Goal: Task Accomplishment & Management: Manage account settings

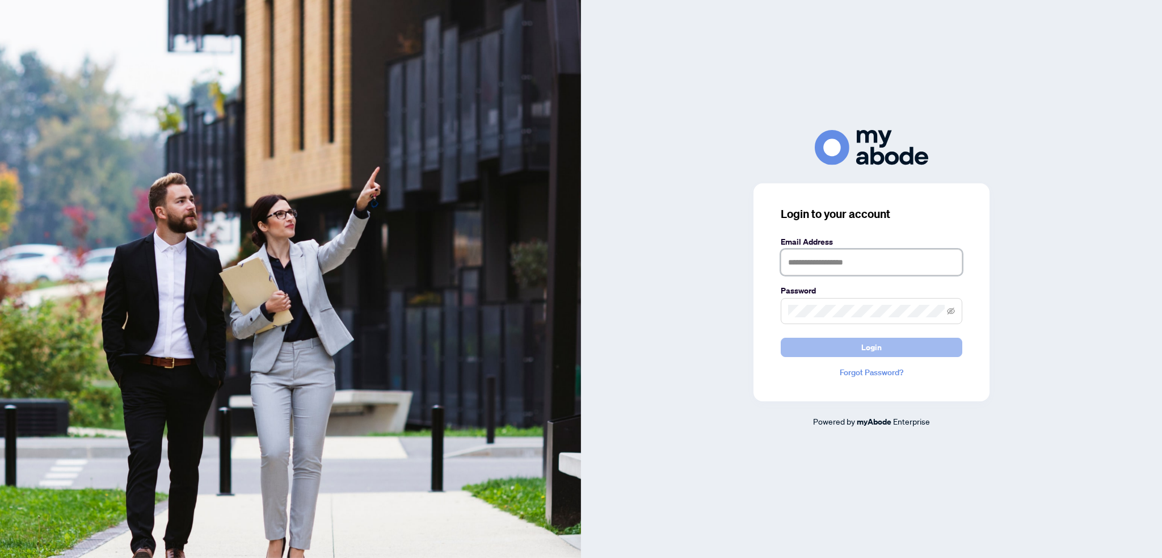
type input "**********"
click at [839, 341] on button "Login" at bounding box center [872, 347] width 182 height 19
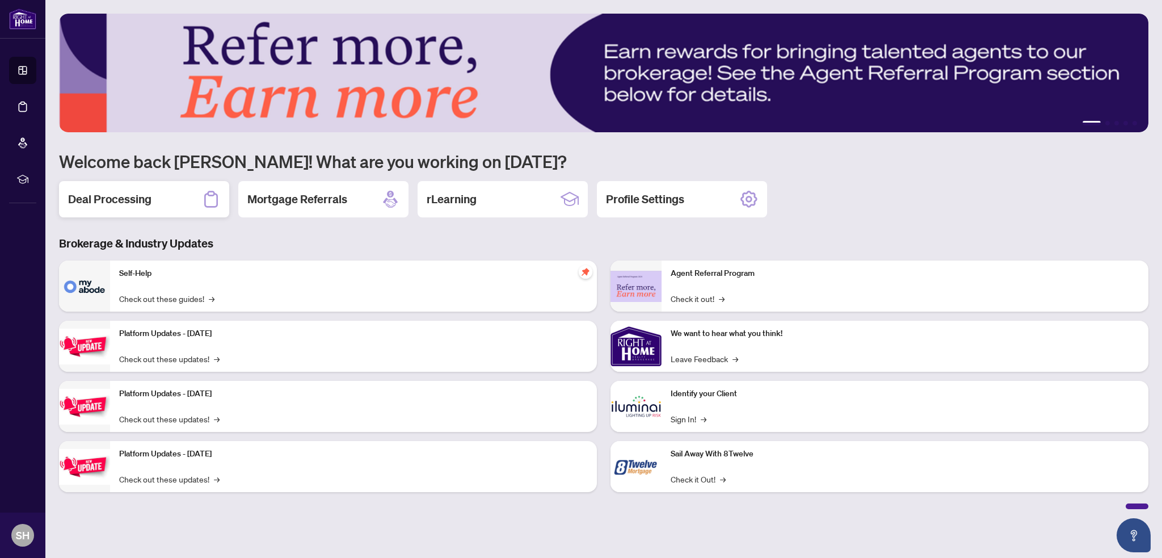
click at [125, 203] on h2 "Deal Processing" at bounding box center [109, 199] width 83 height 16
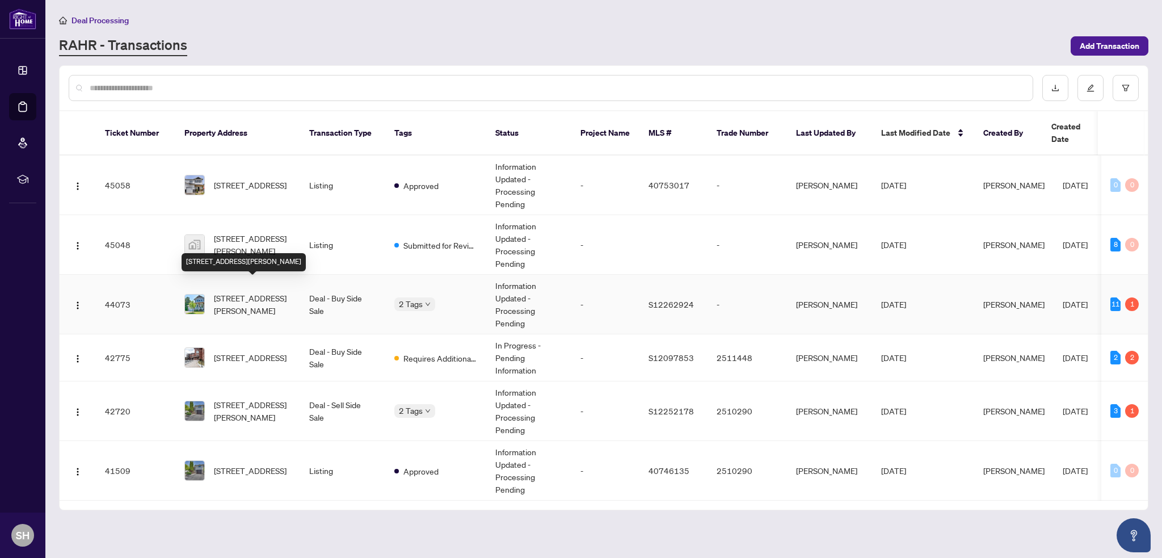
click at [247, 292] on span "[STREET_ADDRESS][PERSON_NAME]" at bounding box center [252, 304] width 77 height 25
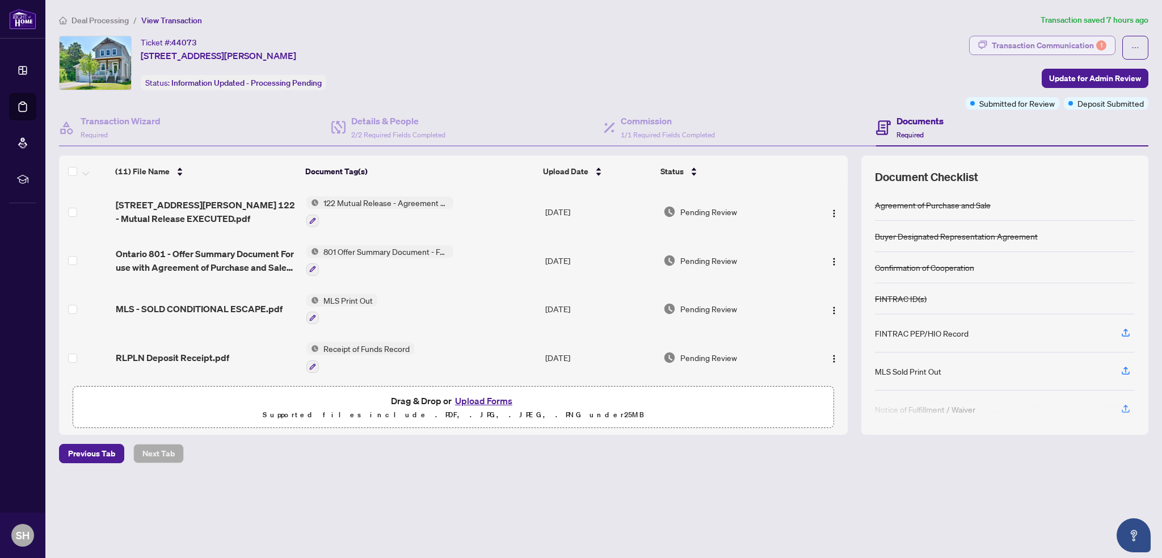
click at [1062, 38] on div "Transaction Communication 1" at bounding box center [1049, 45] width 115 height 18
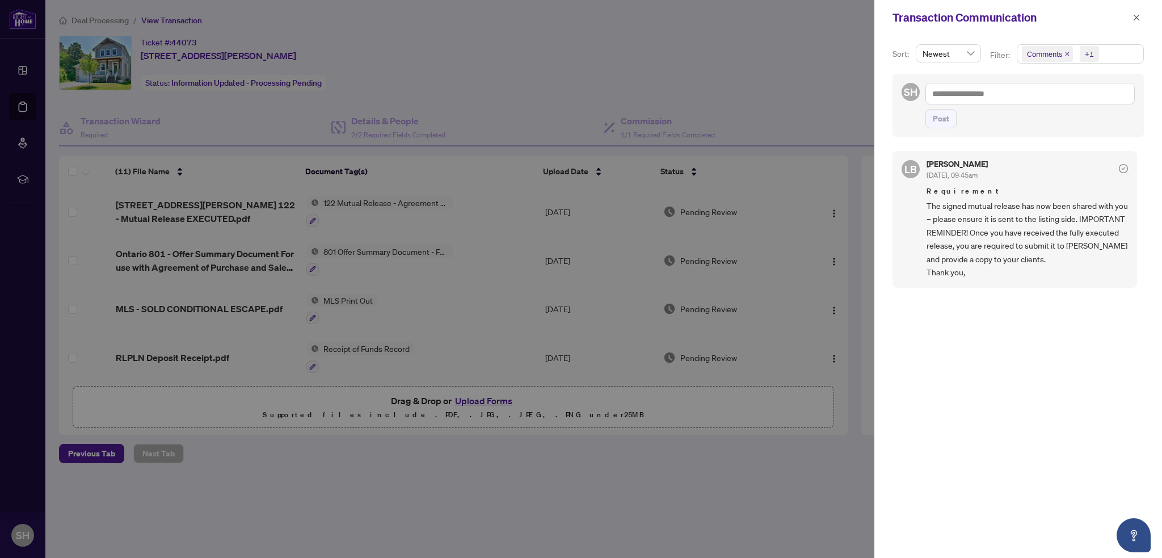
click at [356, 91] on div at bounding box center [581, 279] width 1162 height 558
click at [486, 97] on div at bounding box center [581, 279] width 1162 height 558
click at [1137, 15] on icon "close" at bounding box center [1137, 18] width 8 height 8
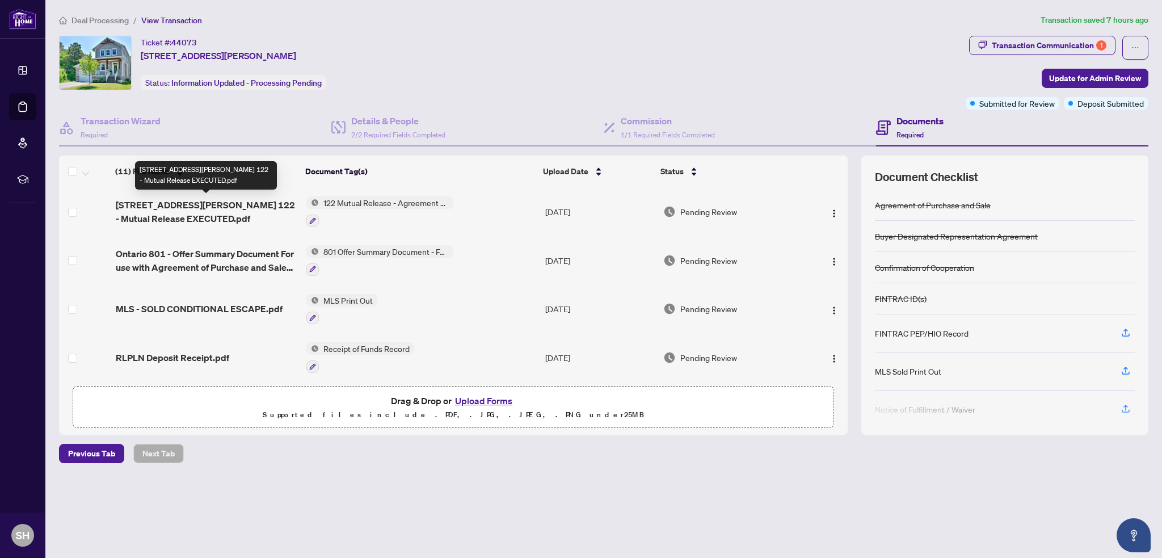
click at [177, 205] on span "[STREET_ADDRESS][PERSON_NAME] 122 - Mutual Release EXECUTED.pdf" at bounding box center [207, 211] width 182 height 27
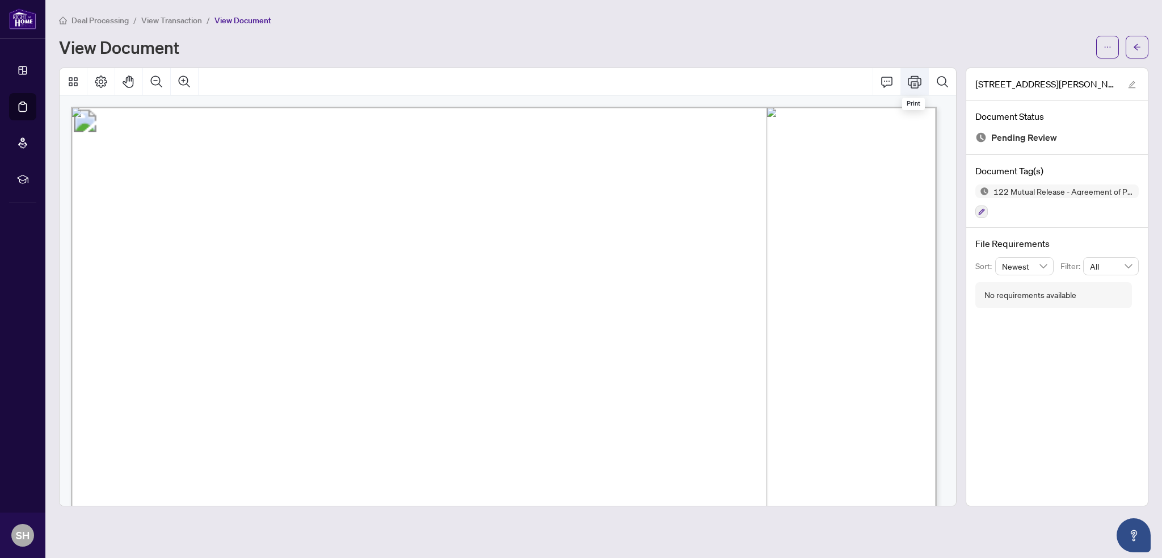
click at [915, 81] on icon "Print" at bounding box center [915, 81] width 14 height 12
click at [1133, 45] on icon "arrow-left" at bounding box center [1137, 47] width 8 height 8
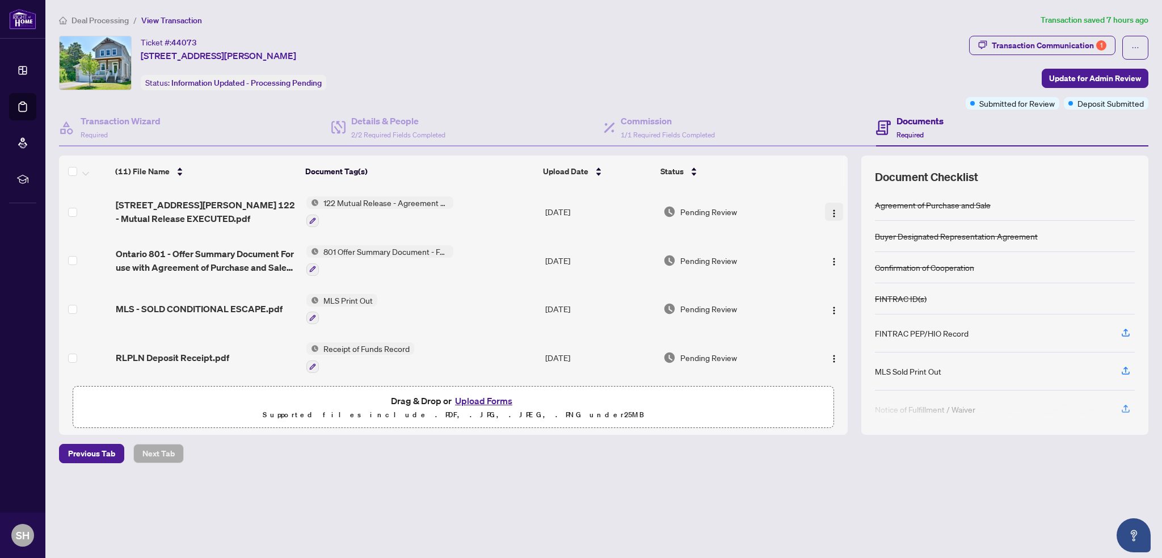
click at [833, 213] on img "button" at bounding box center [834, 213] width 9 height 9
click at [845, 267] on span "Download" at bounding box center [885, 269] width 108 height 12
click at [1067, 46] on div "Transaction Communication 1" at bounding box center [1049, 45] width 115 height 18
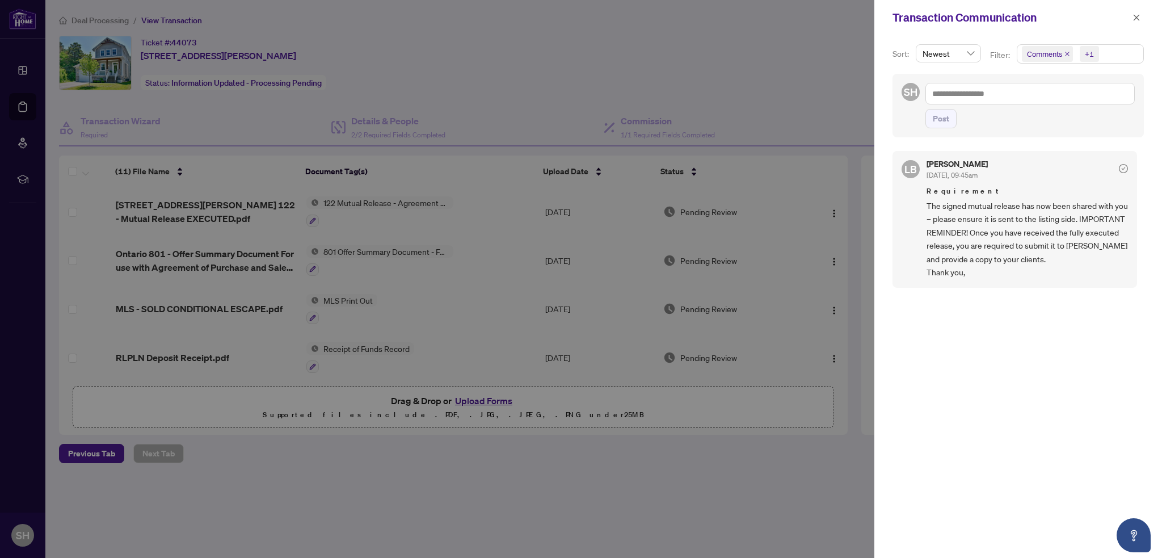
click at [1122, 167] on icon "check-circle" at bounding box center [1124, 168] width 4 height 3
click at [1140, 18] on icon "close" at bounding box center [1137, 18] width 8 height 8
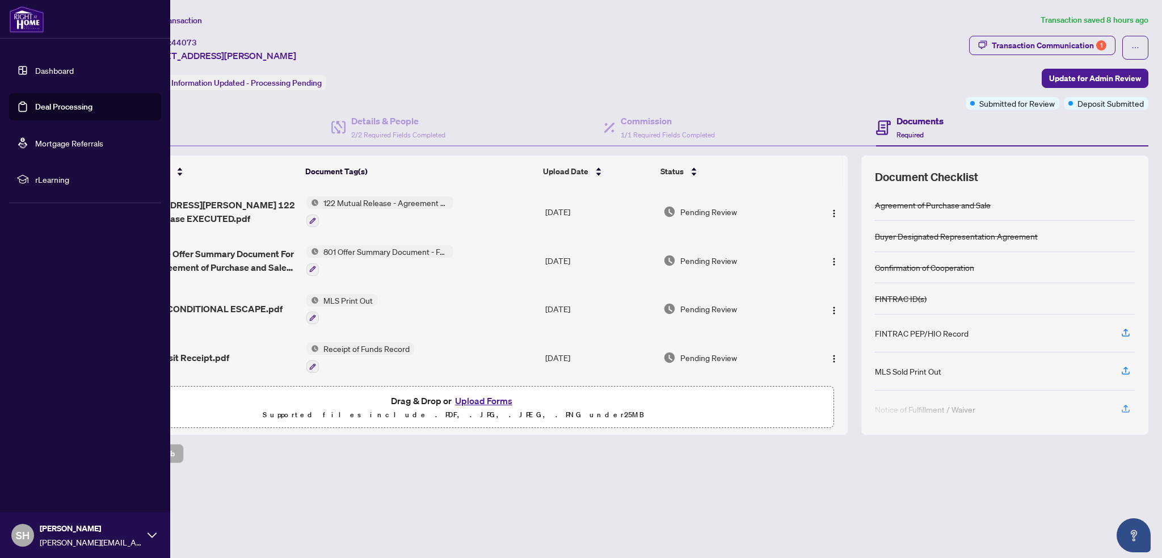
click at [37, 106] on link "Deal Processing" at bounding box center [63, 107] width 57 height 10
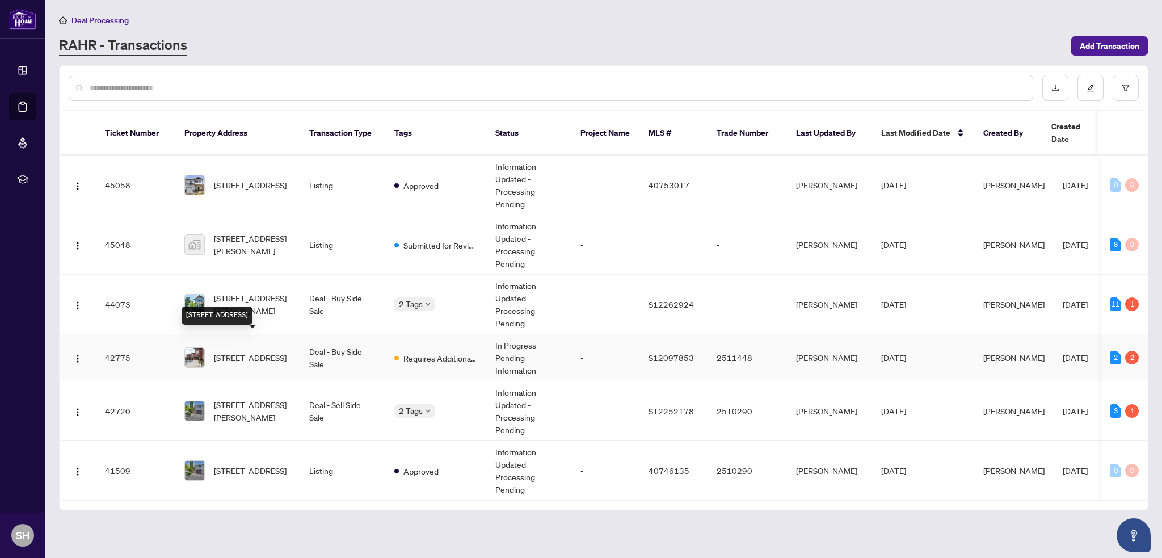
click at [252, 351] on span "[STREET_ADDRESS]" at bounding box center [250, 357] width 73 height 12
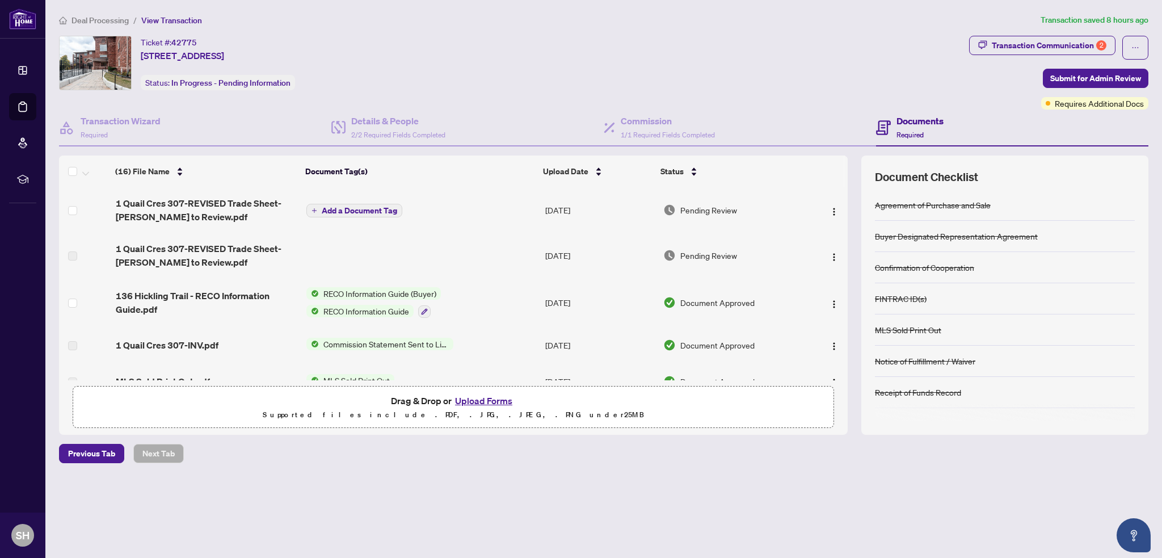
click at [238, 207] on span "1 Quail Cres 307-REVISED Trade Sheet- [PERSON_NAME] to Review.pdf" at bounding box center [207, 209] width 182 height 27
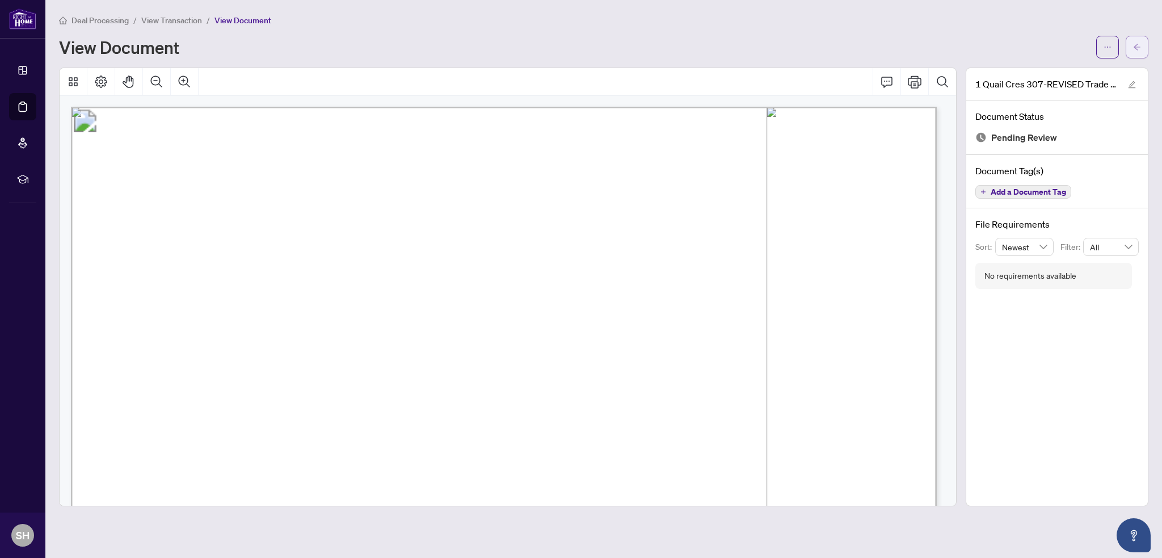
click at [1137, 40] on span "button" at bounding box center [1137, 47] width 8 height 18
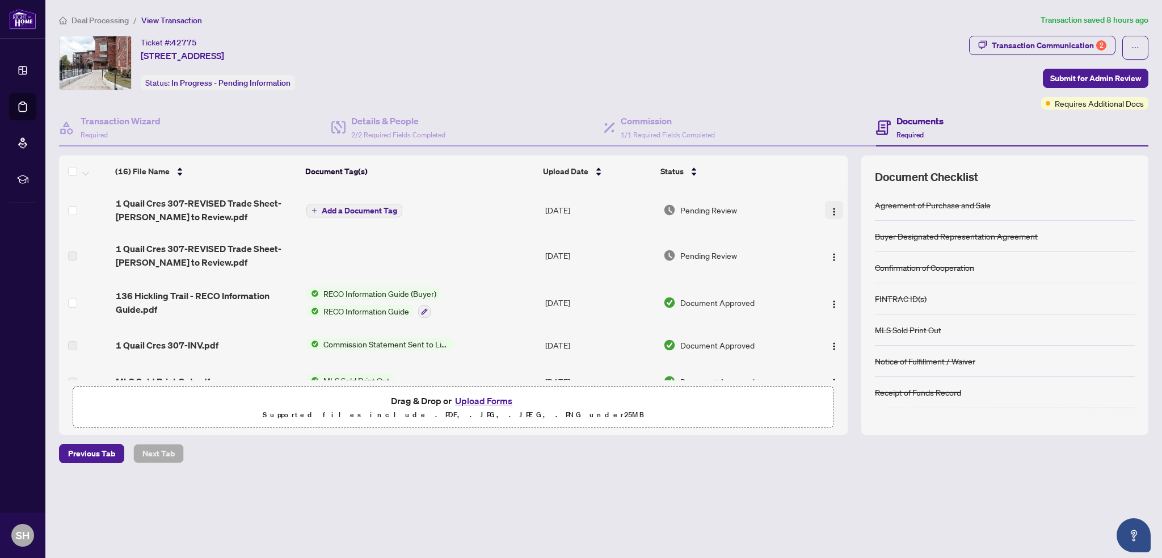
click at [830, 204] on span "button" at bounding box center [834, 210] width 9 height 12
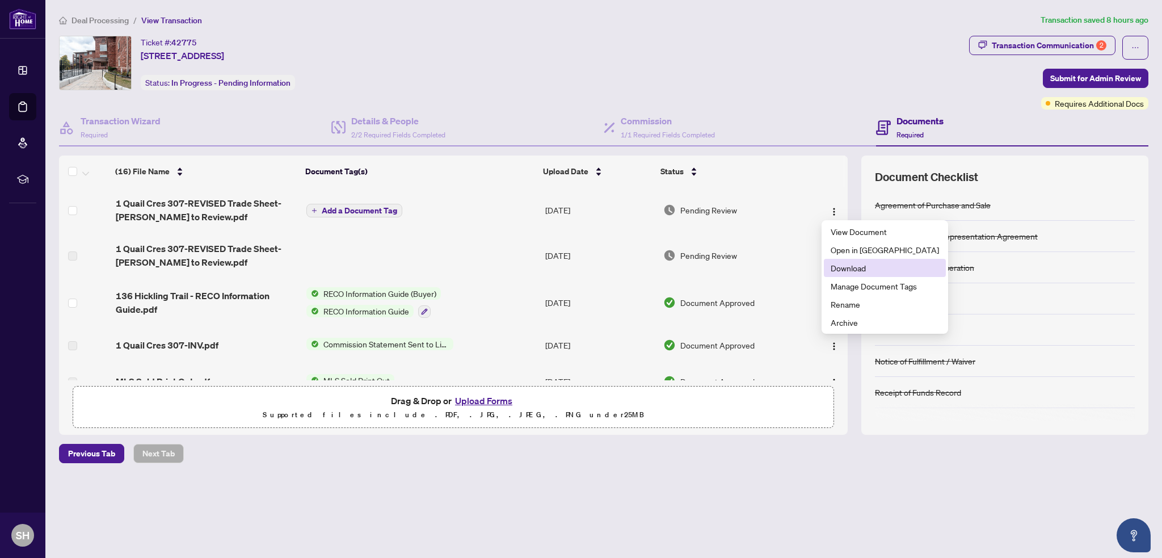
click at [835, 270] on span "Download" at bounding box center [885, 268] width 108 height 12
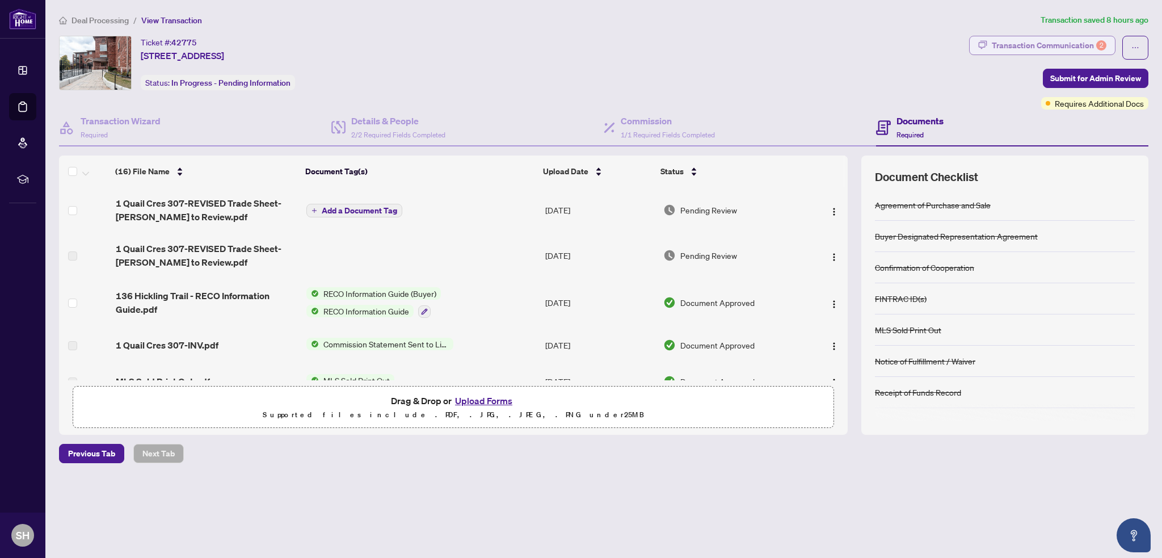
click at [1061, 43] on div "Transaction Communication 2" at bounding box center [1049, 45] width 115 height 18
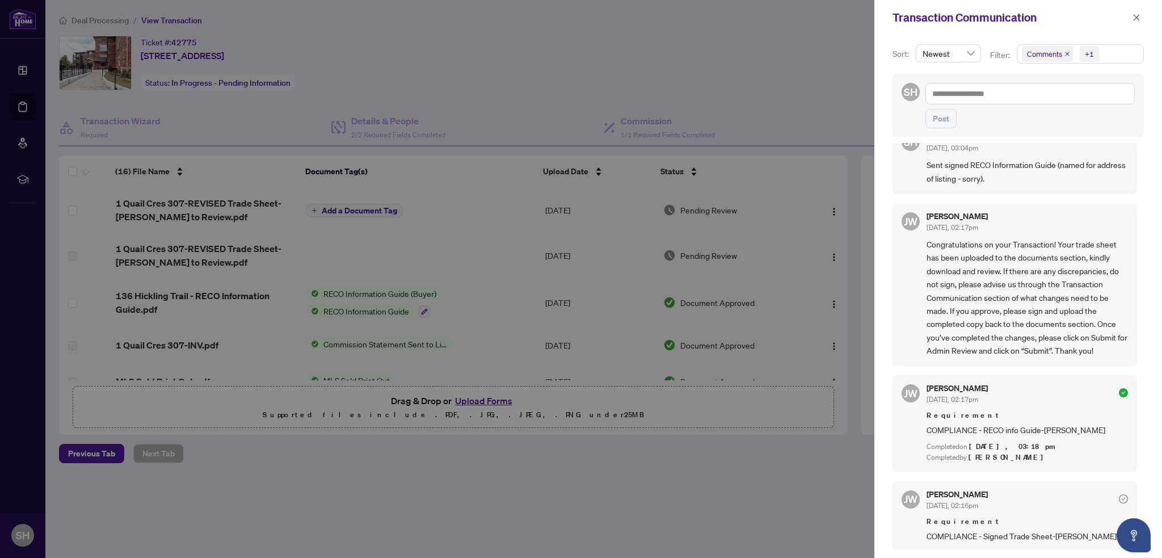
scroll to position [420, 0]
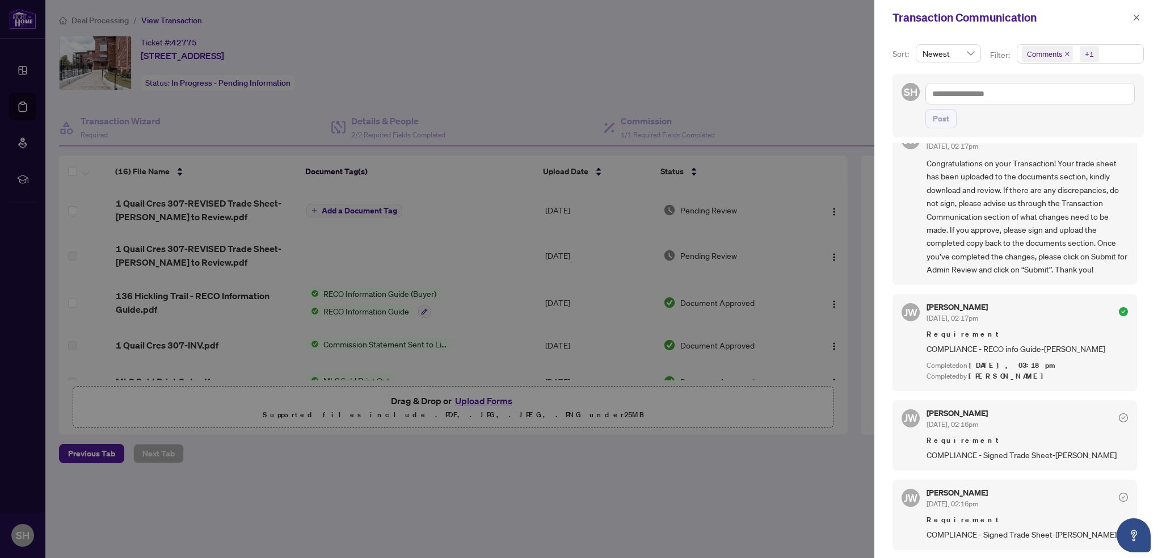
click at [754, 83] on div at bounding box center [581, 279] width 1162 height 558
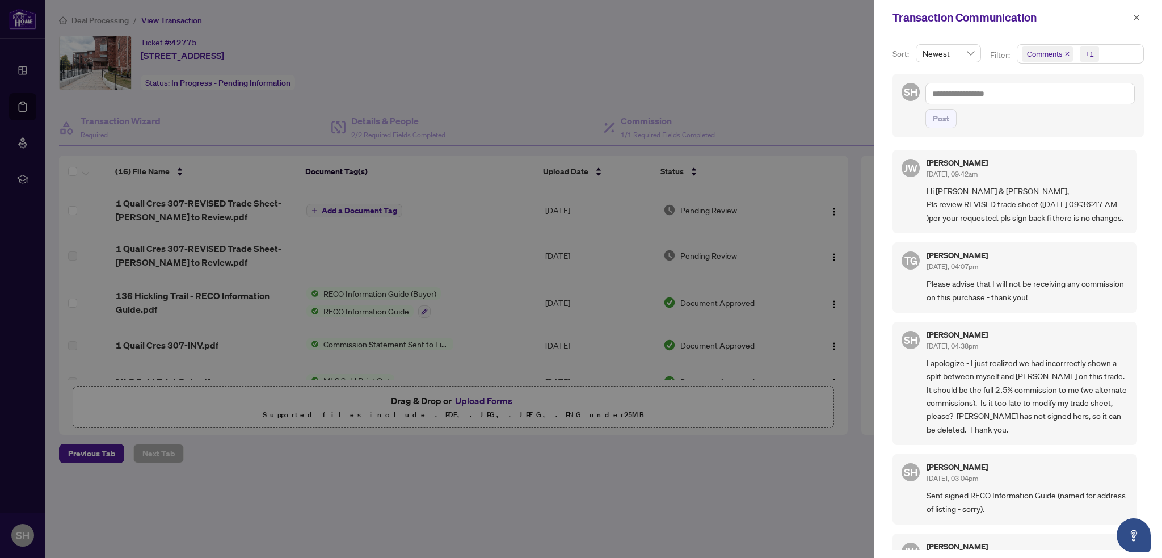
scroll to position [0, 0]
click at [1136, 12] on span "button" at bounding box center [1137, 18] width 8 height 18
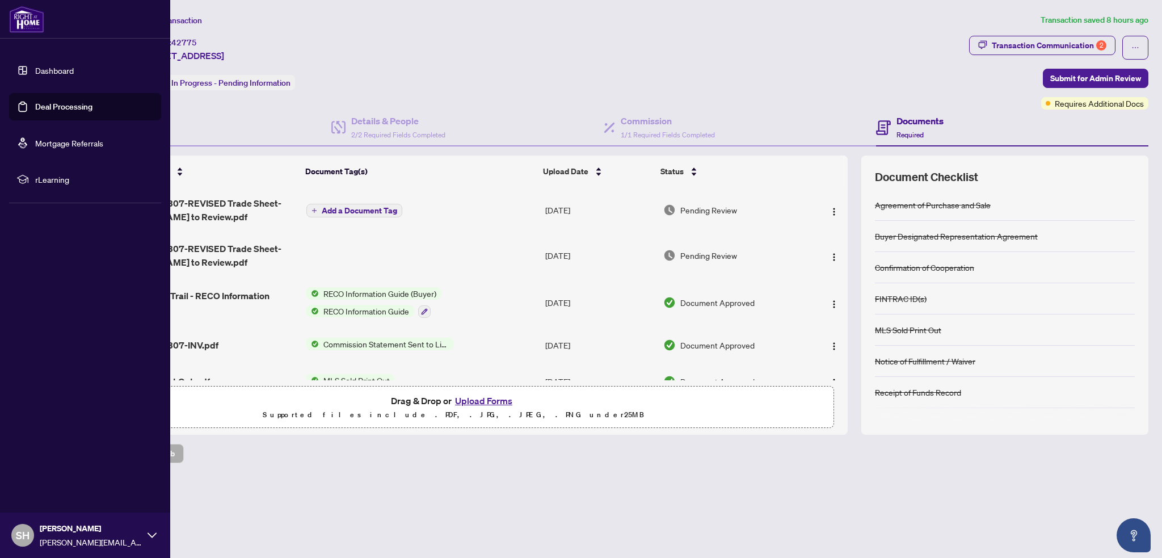
click at [35, 109] on link "Deal Processing" at bounding box center [63, 107] width 57 height 10
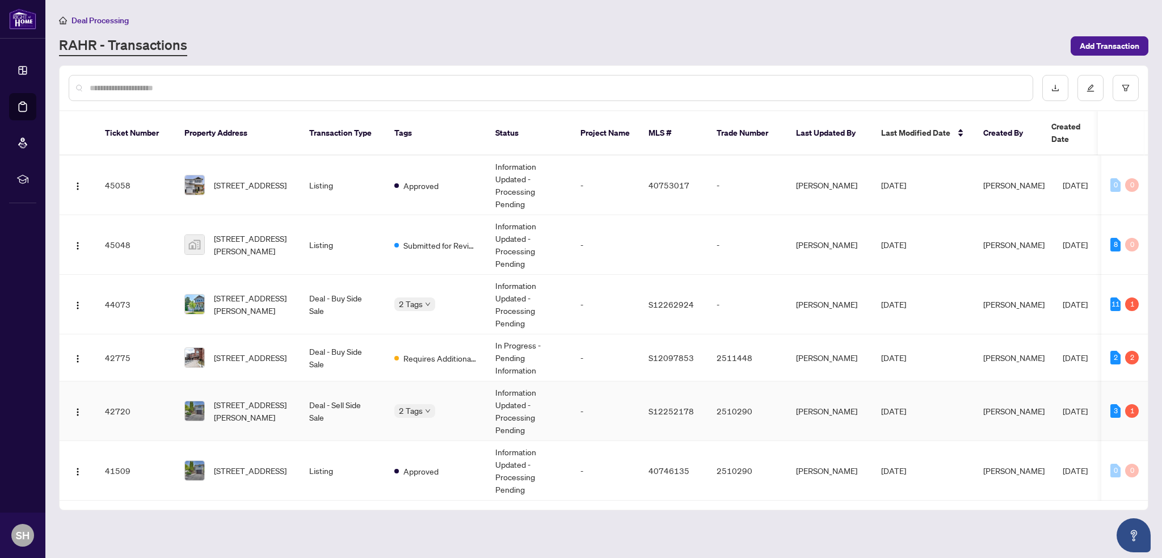
click at [208, 398] on div "[STREET_ADDRESS][PERSON_NAME]" at bounding box center [237, 410] width 107 height 25
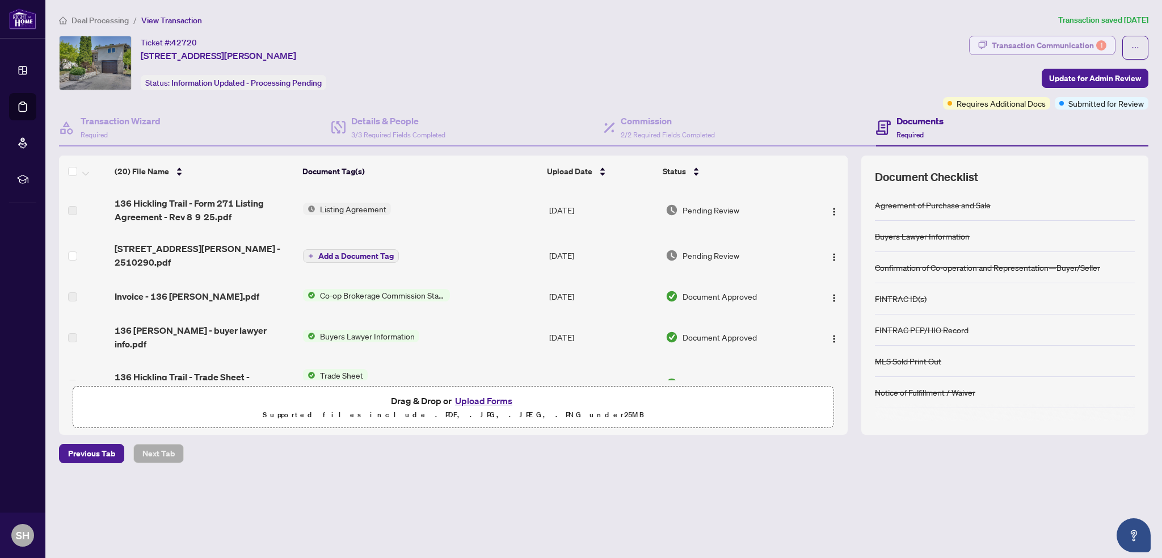
click at [1052, 43] on div "Transaction Communication 1" at bounding box center [1049, 45] width 115 height 18
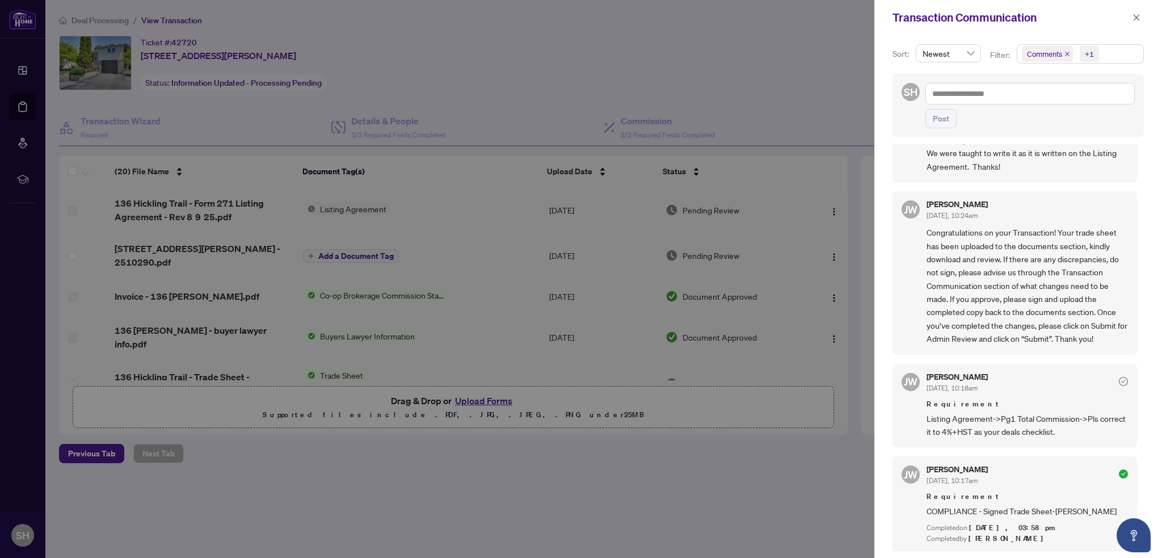
scroll to position [114, 0]
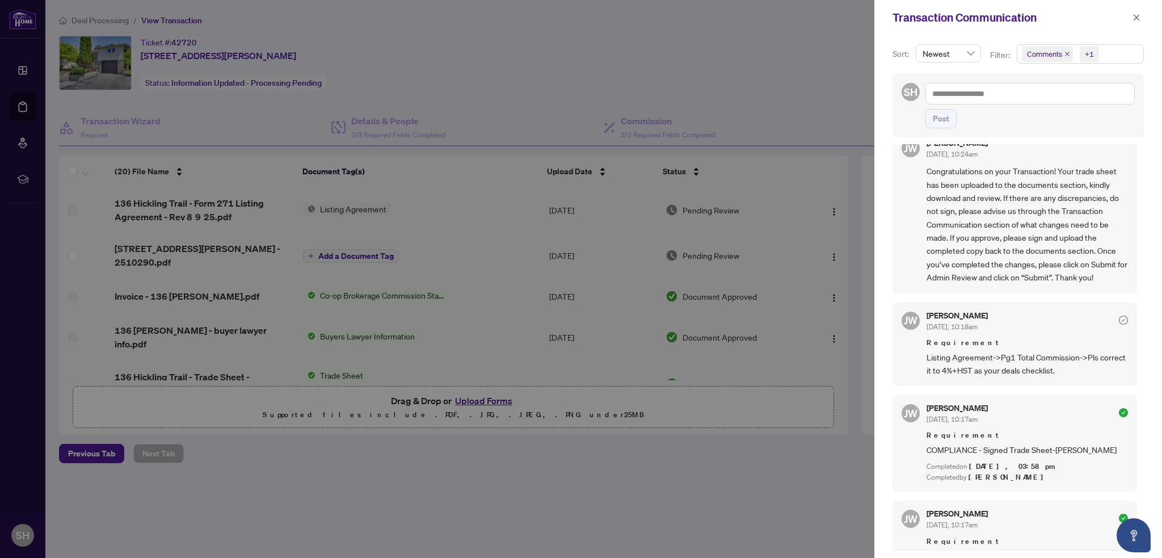
click at [733, 95] on div at bounding box center [581, 279] width 1162 height 558
click at [1135, 18] on icon "close" at bounding box center [1137, 18] width 8 height 8
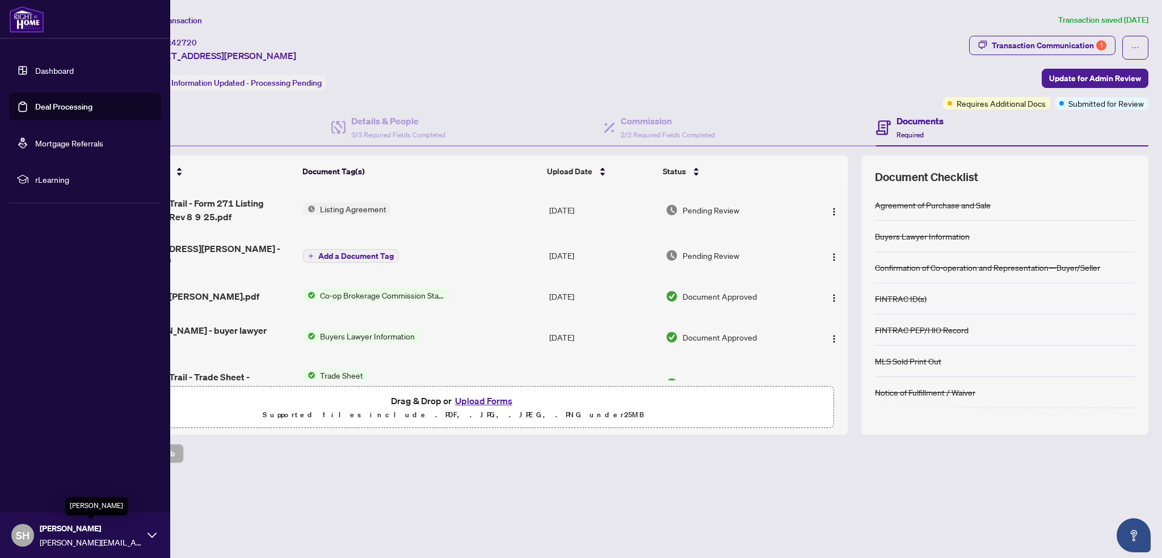
click at [59, 532] on span "[PERSON_NAME]" at bounding box center [91, 528] width 102 height 12
click at [49, 465] on span "Logout" at bounding box center [46, 468] width 26 height 18
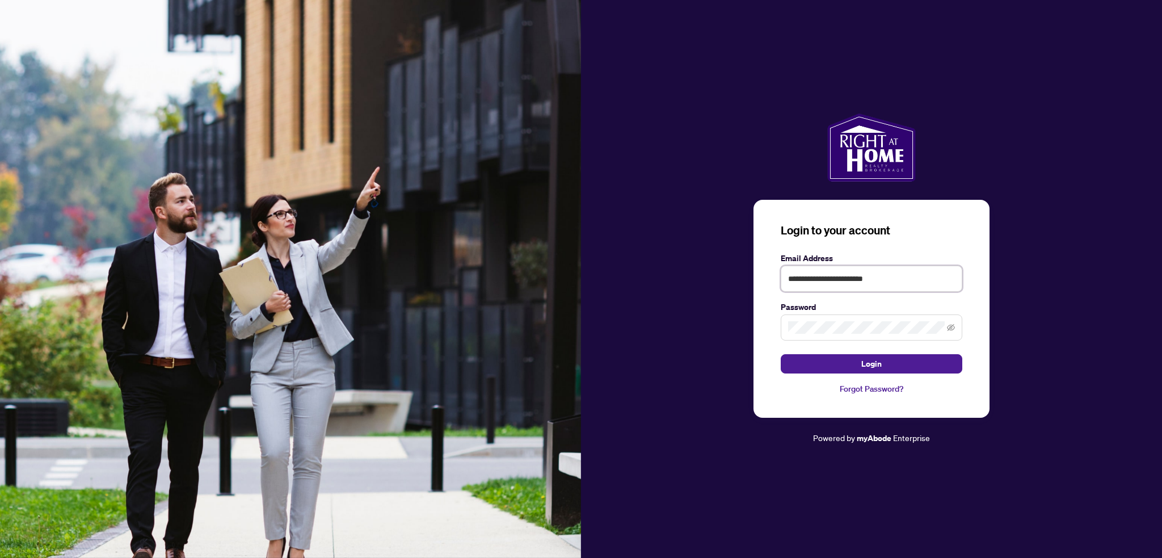
click at [849, 270] on input "**********" at bounding box center [872, 279] width 182 height 26
type input "**********"
click at [859, 363] on button "Login" at bounding box center [872, 363] width 182 height 19
